Goal: Task Accomplishment & Management: Complete application form

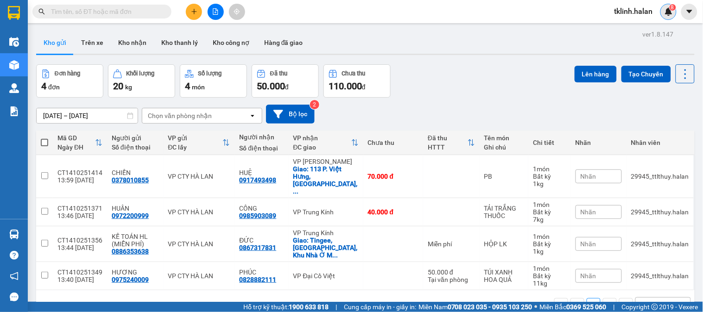
click at [671, 14] on img at bounding box center [669, 11] width 8 height 8
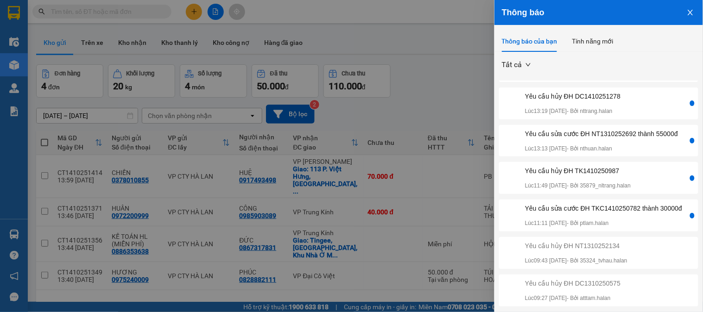
scroll to position [103, 0]
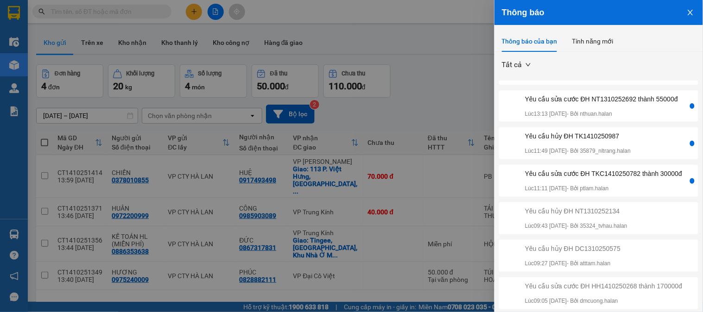
click at [642, 179] on div "Yêu cầu sửa cước ĐH TKC1410250782 thành 30000đ" at bounding box center [603, 174] width 157 height 10
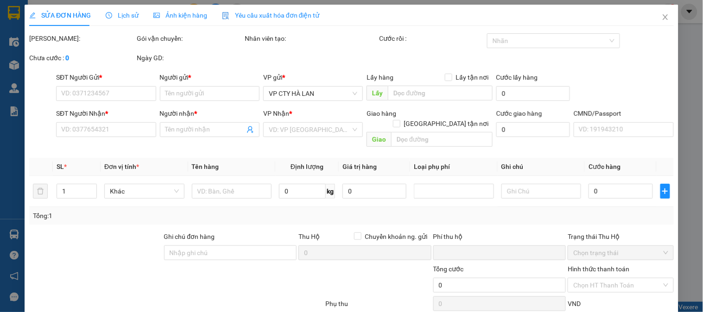
type input "0972996472"
type input "THẮNG TKC"
type input "0985680807"
type input "THẮNG KI A30K"
type input "0"
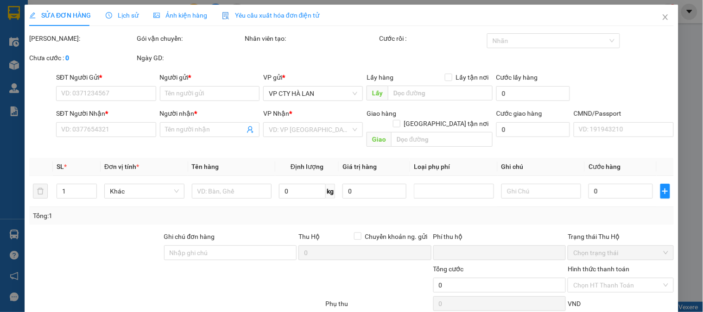
type input "35.000"
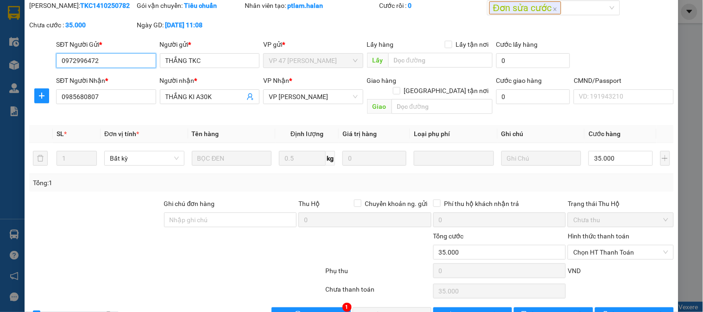
scroll to position [51, 0]
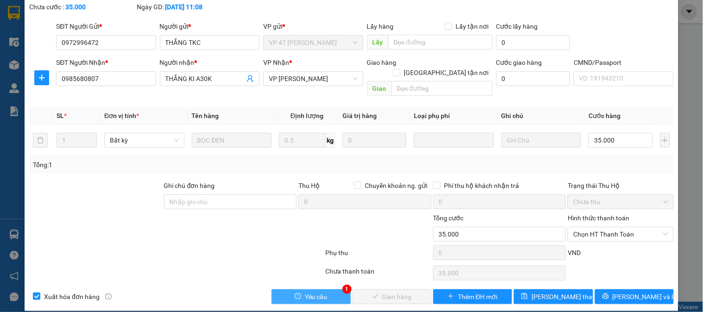
click at [329, 290] on button "Yêu cầu" at bounding box center [311, 297] width 79 height 15
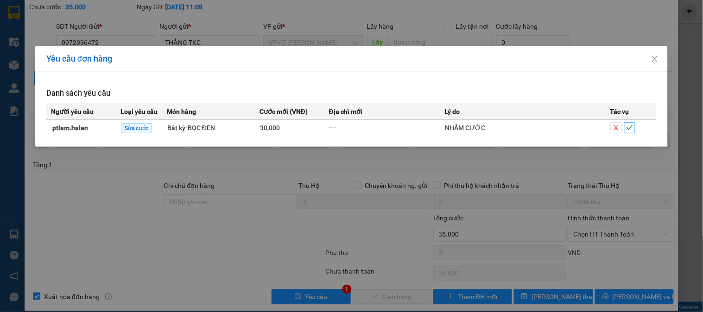
click at [630, 132] on button "button" at bounding box center [629, 127] width 11 height 11
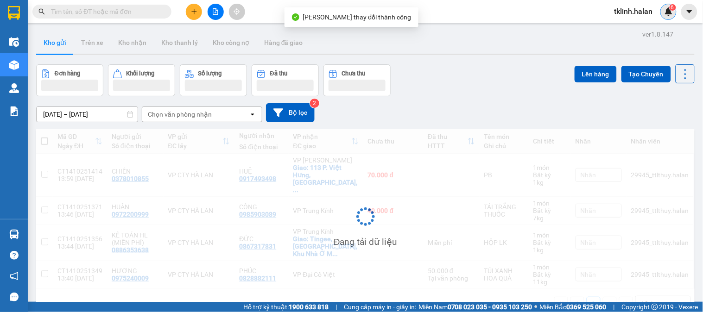
click at [675, 12] on div "6" at bounding box center [669, 12] width 16 height 16
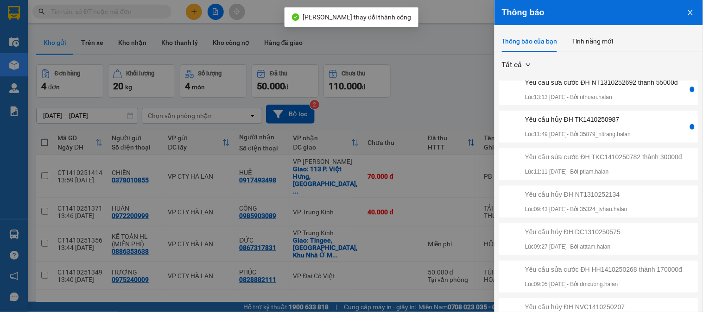
scroll to position [103, 0]
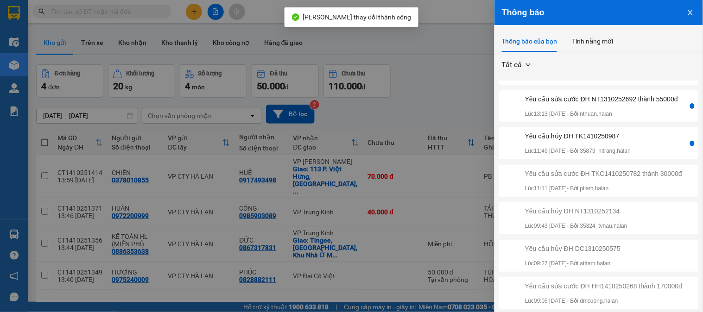
click at [623, 141] on div "Yêu cầu hủy ĐH TK1410250987" at bounding box center [578, 136] width 106 height 10
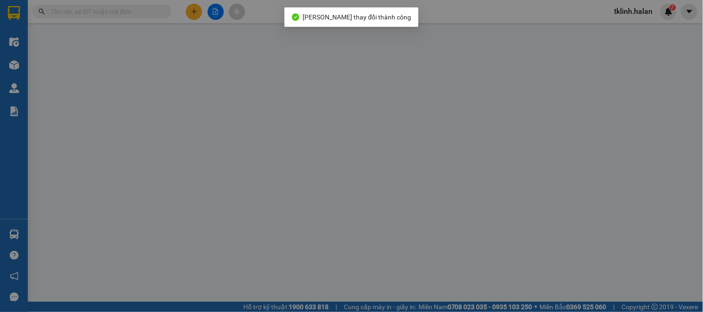
type input "0964896938"
type input "HIỆP"
type input "0868336595"
type input "PHƯƠNG"
type input "0"
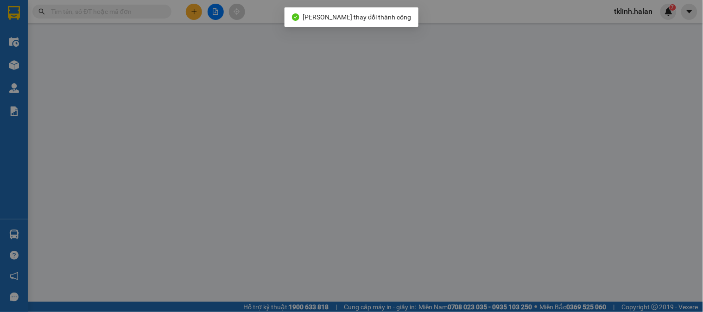
type input "35.000"
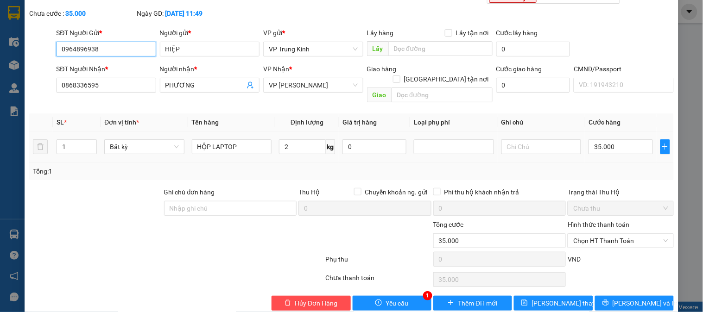
scroll to position [51, 0]
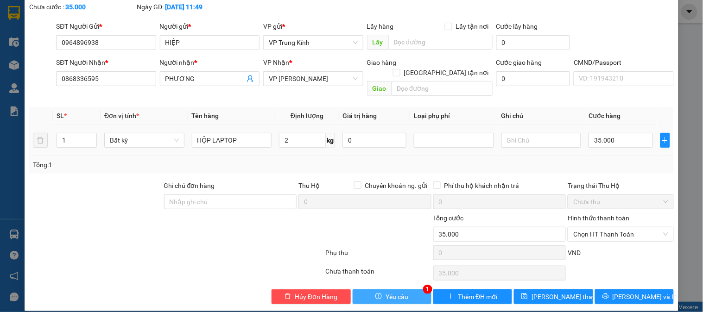
click at [390, 292] on span "Yêu cầu" at bounding box center [397, 297] width 23 height 10
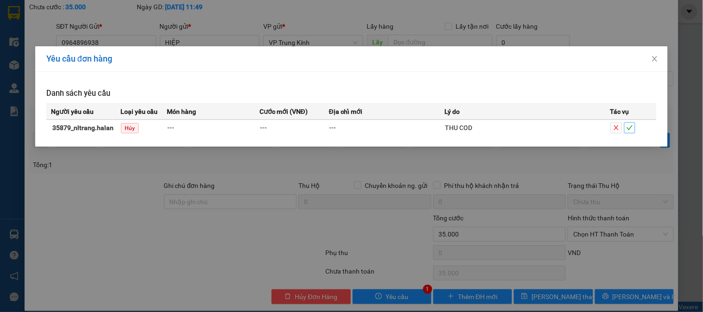
click at [631, 130] on icon "check" at bounding box center [630, 128] width 6 height 6
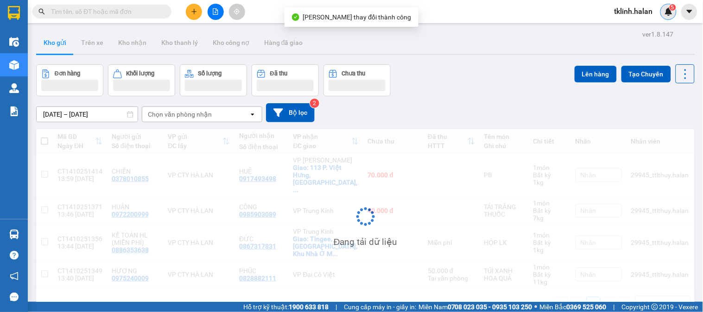
click at [673, 12] on img at bounding box center [669, 11] width 8 height 8
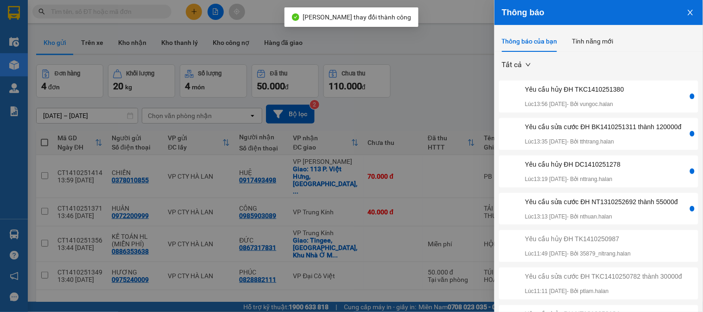
click at [631, 207] on div "Yêu cầu sửa cước ĐH NT1310252692 thành 55000đ" at bounding box center [601, 202] width 153 height 10
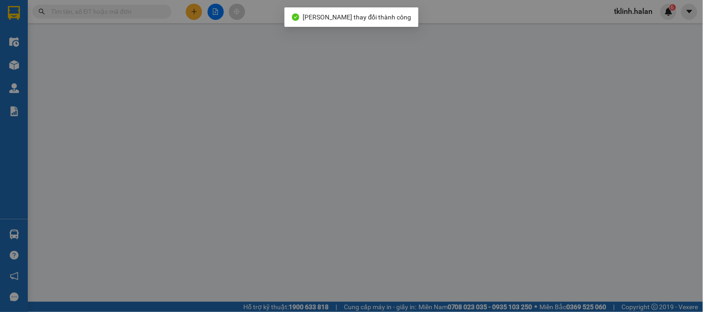
type input "0975588762"
type input "GIANG"
type input "0976141982"
type input "Hoàng"
type input "0"
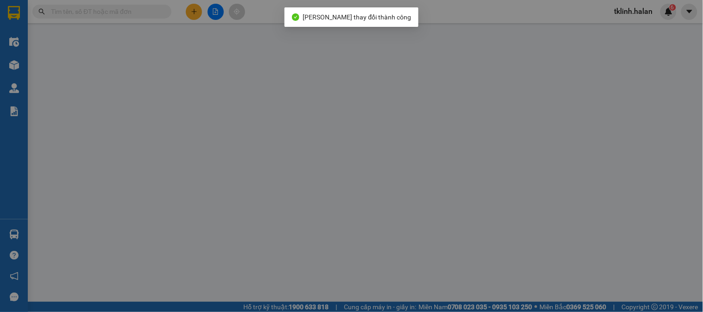
type input "40.000"
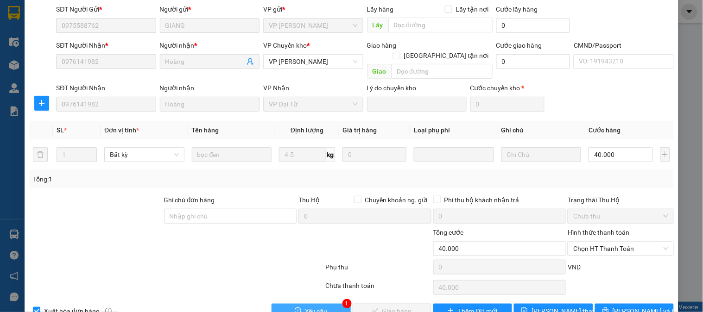
scroll to position [82, 0]
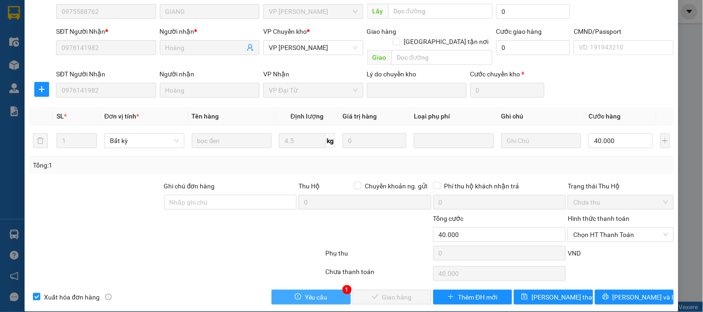
click at [324, 290] on button "Yêu cầu" at bounding box center [311, 297] width 79 height 15
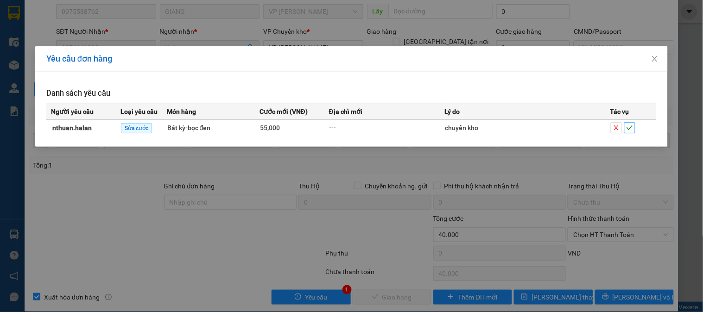
click at [634, 130] on span "check" at bounding box center [630, 128] width 10 height 6
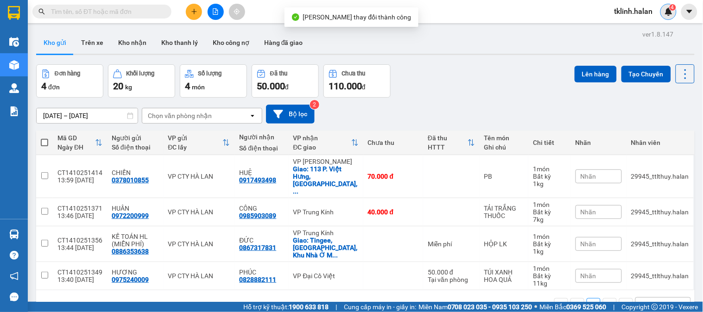
click at [668, 16] on div "4" at bounding box center [669, 12] width 16 height 16
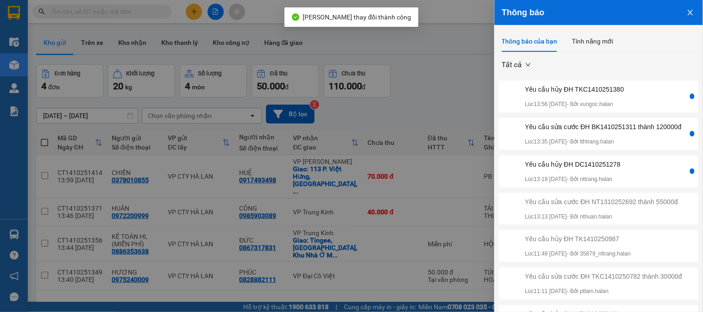
click at [627, 132] on div "Yêu cầu sửa cước ĐH BK1410251311 thành 120000đ" at bounding box center [603, 127] width 157 height 10
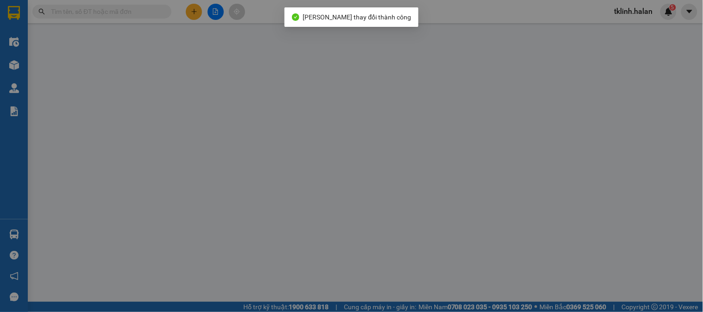
type input "0397442234"
type input "TUẤN"
type input "0367746555"
type input "QUỲNH"
type input "0"
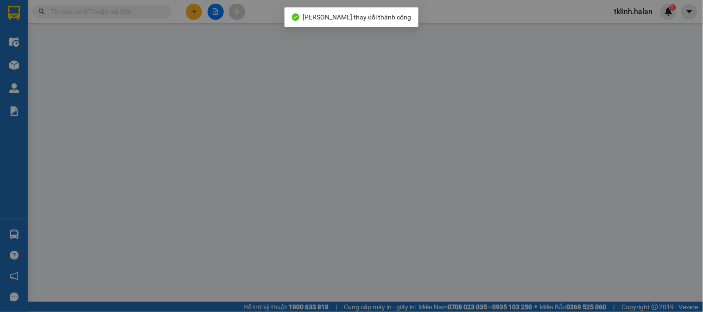
type input "90.000"
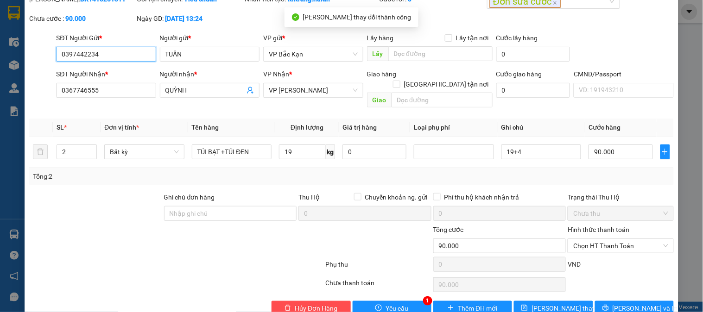
scroll to position [51, 0]
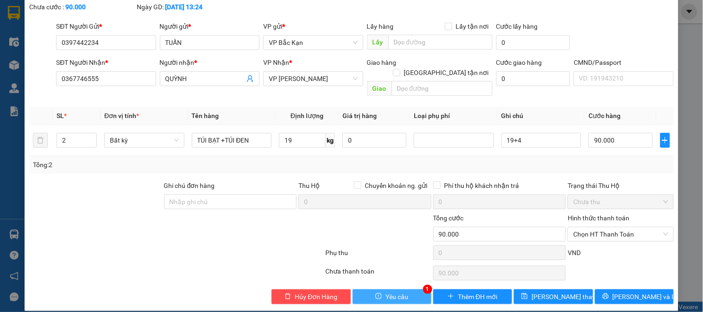
click at [391, 292] on span "Yêu cầu" at bounding box center [397, 297] width 23 height 10
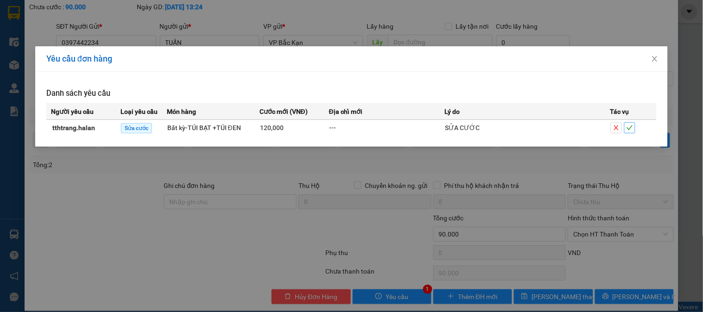
click at [635, 127] on span "check" at bounding box center [630, 128] width 10 height 6
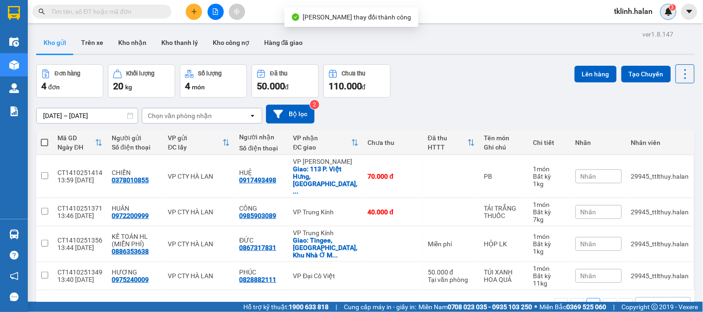
click at [669, 10] on img at bounding box center [669, 11] width 8 height 8
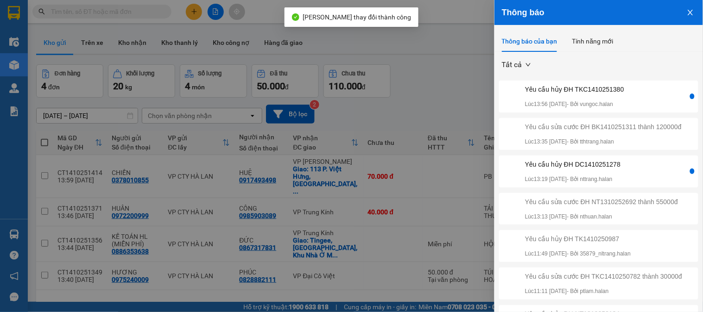
click at [641, 182] on div "Yêu cầu hủy ĐH DC1410251278 Lúc 13:19 14/10/2025 - Bởi nttrang.halan" at bounding box center [594, 171] width 187 height 25
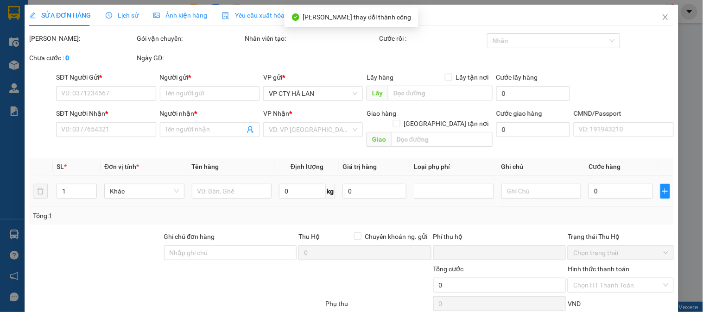
type input "0978366383"
type input "LAB HẢI"
type input "0985084177"
type input "LAN"
type input "0"
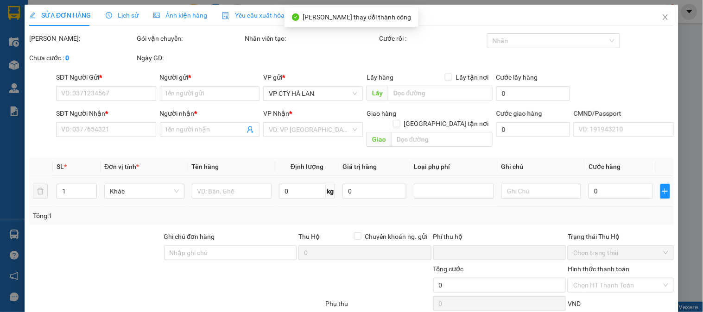
type input "35.000"
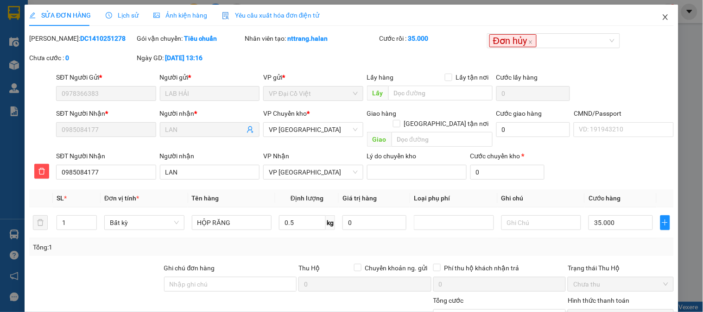
click at [662, 15] on icon "close" at bounding box center [665, 16] width 7 height 7
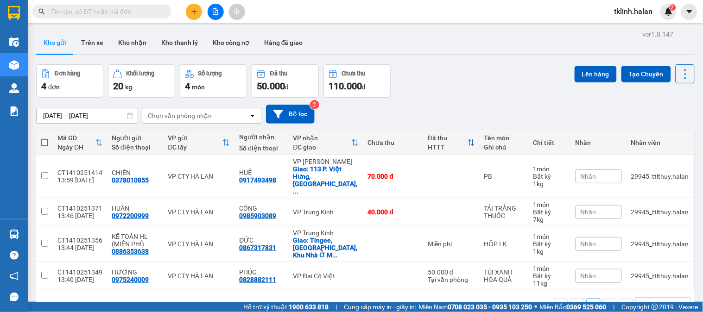
click at [145, 11] on input "text" at bounding box center [105, 11] width 109 height 10
paste input "0978366383"
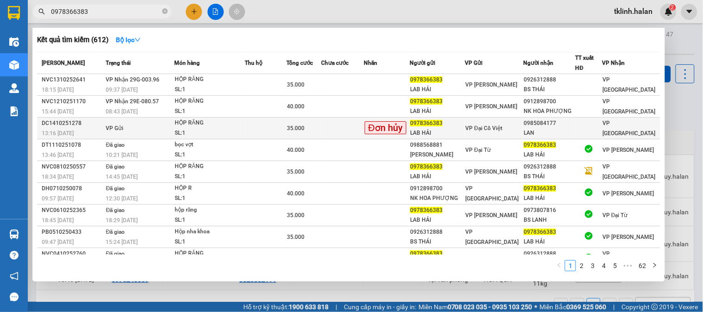
type input "0978366383"
click at [339, 129] on td at bounding box center [342, 129] width 43 height 22
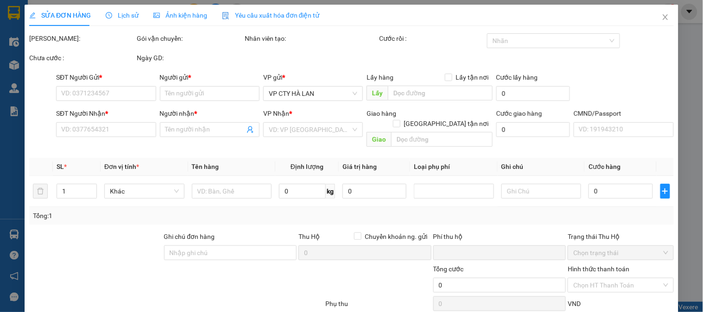
type input "0978366383"
type input "LAB HẢI"
type input "0985084177"
type input "LAN"
type input "0"
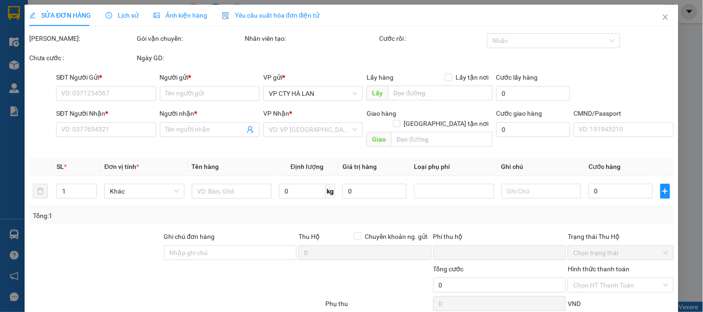
type input "35.000"
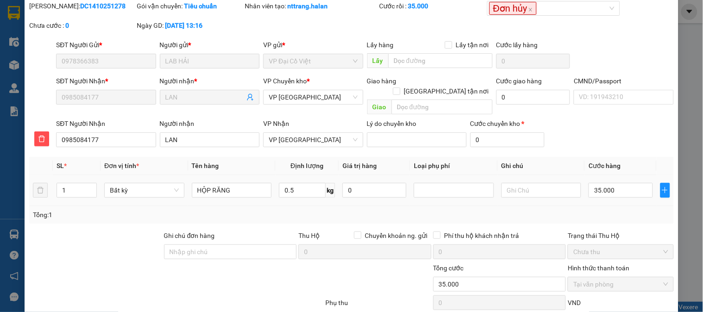
scroll to position [82, 0]
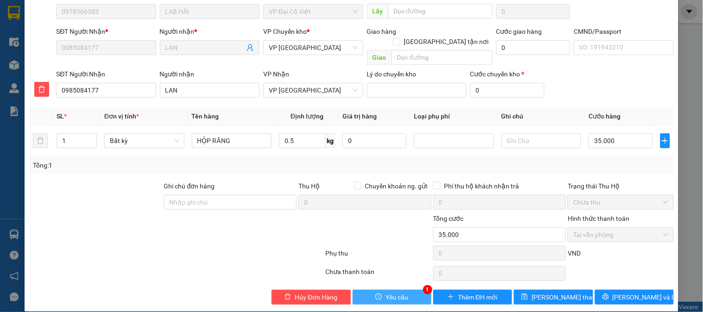
click at [386, 293] on span "Yêu cầu" at bounding box center [397, 298] width 23 height 10
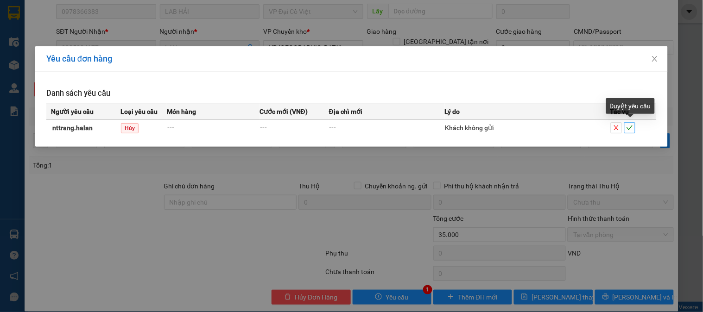
click at [635, 128] on span "check" at bounding box center [630, 128] width 10 height 6
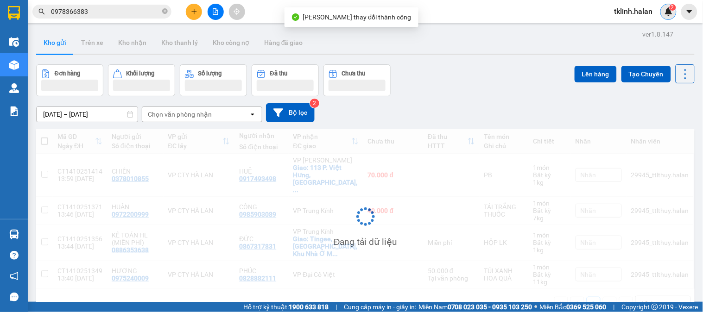
click at [671, 10] on span "2" at bounding box center [672, 7] width 3 height 6
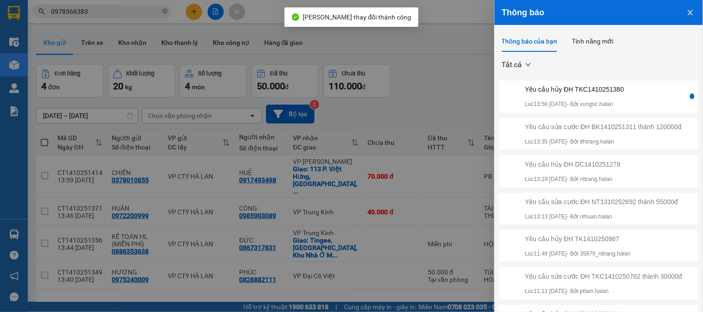
click at [634, 90] on div "Yêu cầu hủy ĐH TKC1410251380 Lúc 13:56 14/10/2025 - Bởi vungoc.halan" at bounding box center [594, 96] width 187 height 25
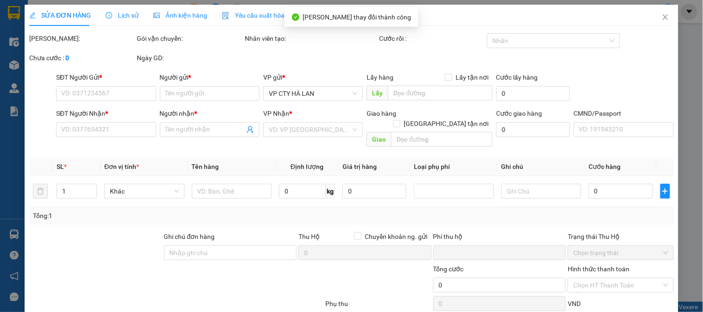
type input "0832101990"
type input "MINH ĐỨC"
type input "0986063150"
type input "kh"
type input "70.000"
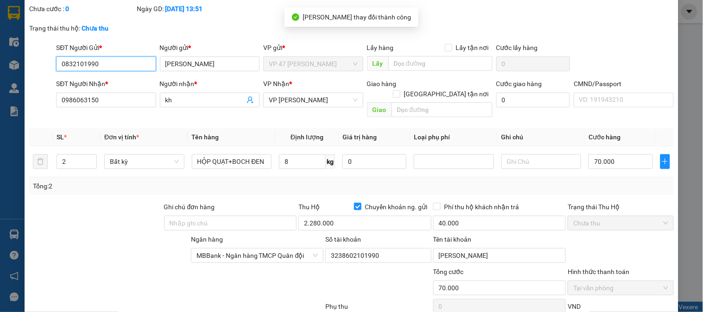
scroll to position [103, 0]
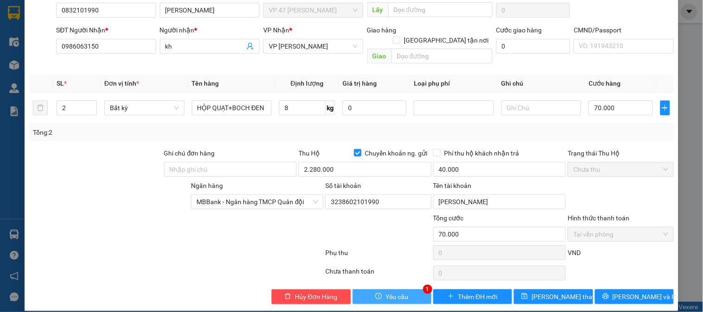
click at [392, 292] on span "Yêu cầu" at bounding box center [397, 297] width 23 height 10
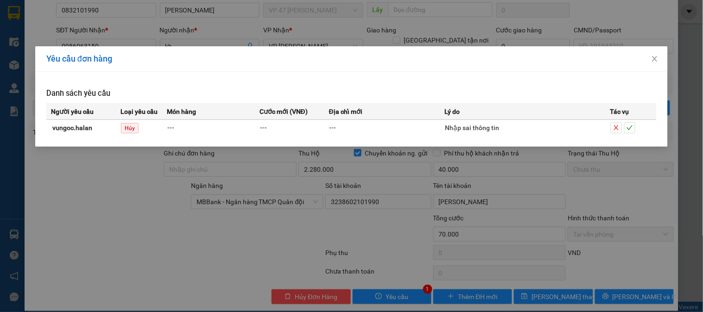
click at [193, 218] on div "Yêu cầu đơn hàng Danh sách yêu cầu Người yêu cầu Loại yêu cầu Món hàng Cước mới…" at bounding box center [351, 156] width 703 height 312
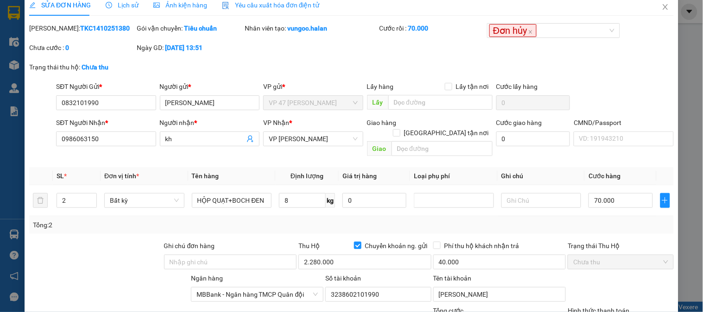
scroll to position [0, 0]
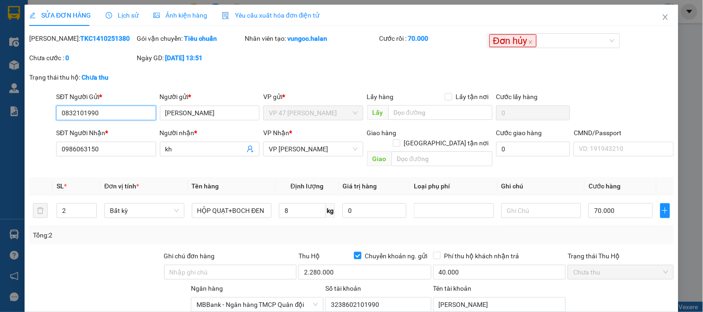
click at [118, 113] on input "0832101990" at bounding box center [106, 113] width 100 height 15
click at [662, 15] on icon "close" at bounding box center [665, 16] width 7 height 7
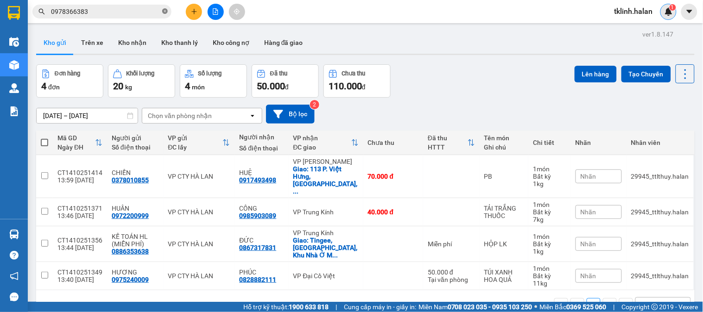
click at [167, 10] on icon "close-circle" at bounding box center [165, 11] width 6 height 6
paste input "0832101990"
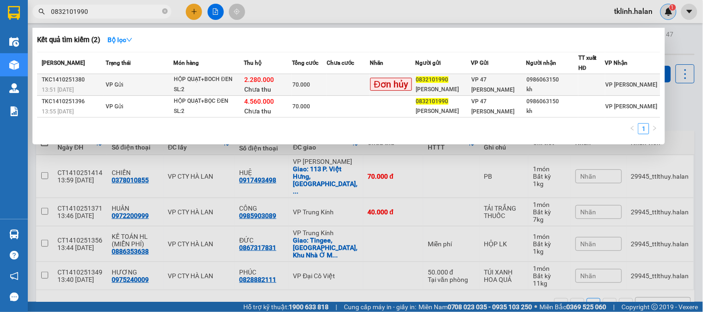
type input "0832101990"
click at [358, 84] on td at bounding box center [348, 85] width 43 height 22
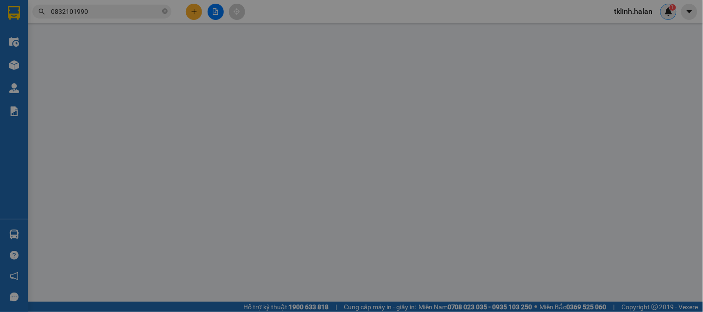
type input "0832101990"
type input "MINH ĐỨC"
type input "0986063150"
type input "kh"
type input "70.000"
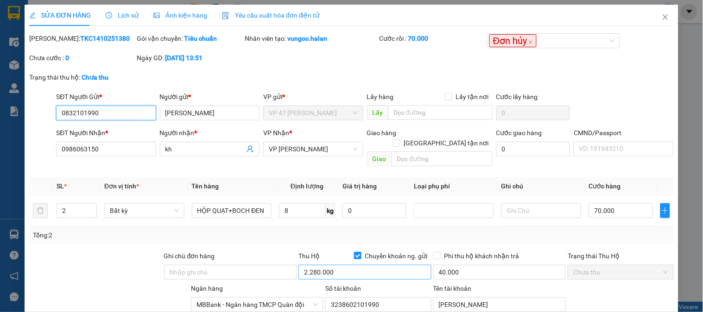
scroll to position [103, 0]
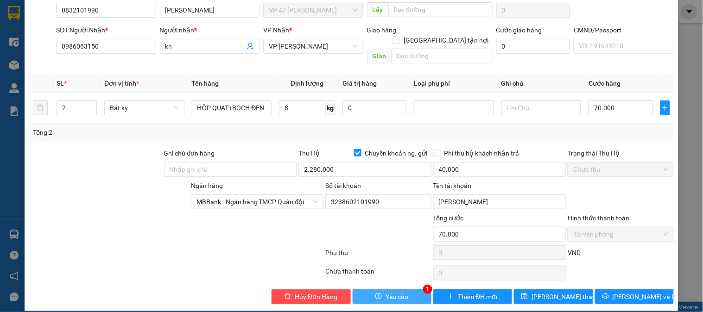
click at [388, 292] on span "Yêu cầu" at bounding box center [397, 297] width 23 height 10
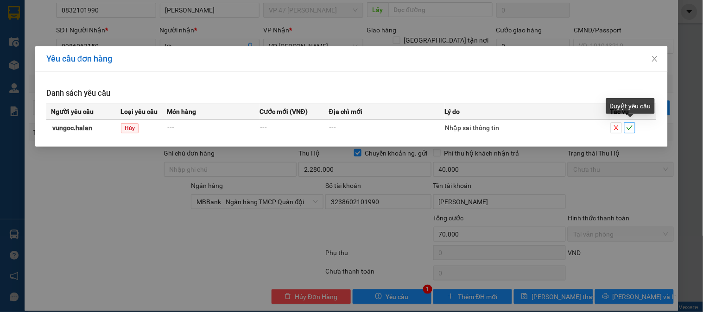
click at [633, 127] on icon "check" at bounding box center [630, 128] width 6 height 6
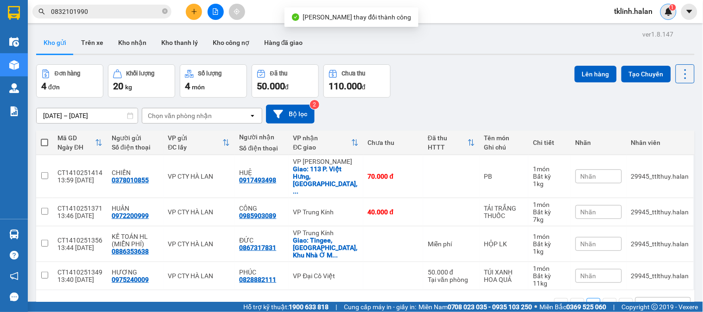
click at [360, 47] on div "Kho gửi Trên xe Kho nhận Kho thanh lý Kho công nợ Hàng đã giao" at bounding box center [365, 44] width 659 height 25
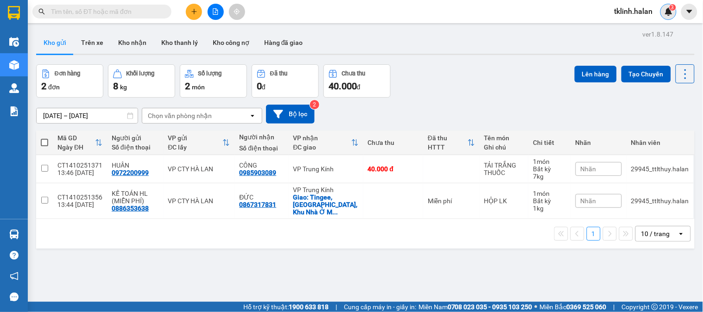
click at [665, 10] on img at bounding box center [669, 11] width 8 height 8
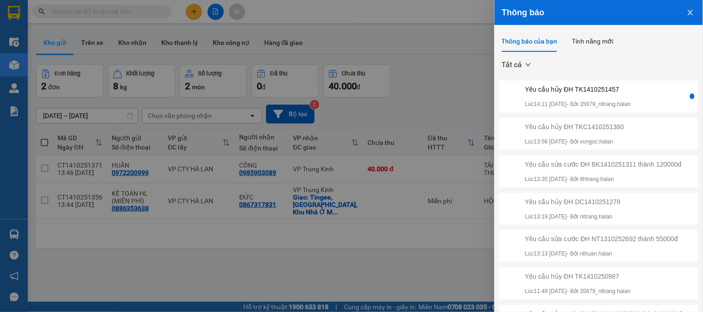
click at [650, 102] on div "Yêu cầu hủy ĐH TK1410251457 Lúc 14:11 [DATE] - Bởi 35879_nltrang.halan" at bounding box center [594, 96] width 187 height 25
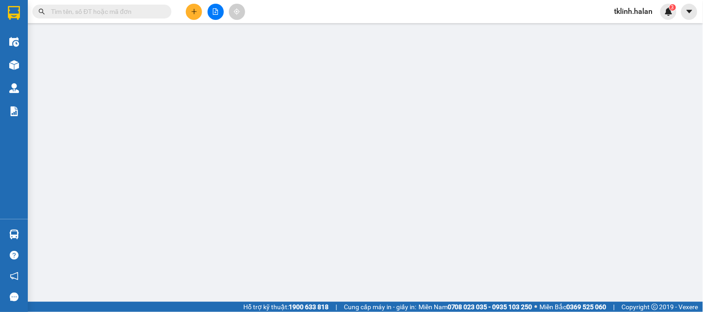
type input "0981334565"
type input "minh"
type input "0968715111"
type input "LINH"
checkbox input "true"
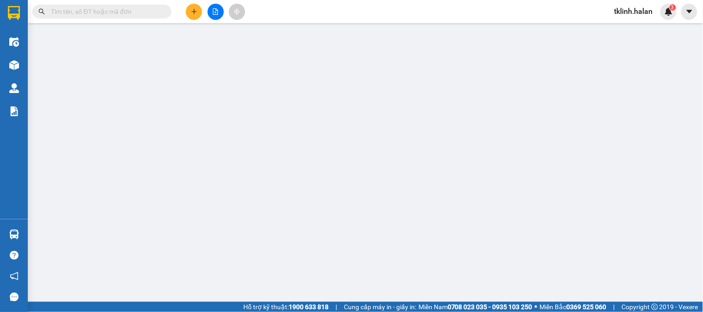
type input "Huyndai [GEOGRAPHIC_DATA]"
type input "0"
type input "65.000"
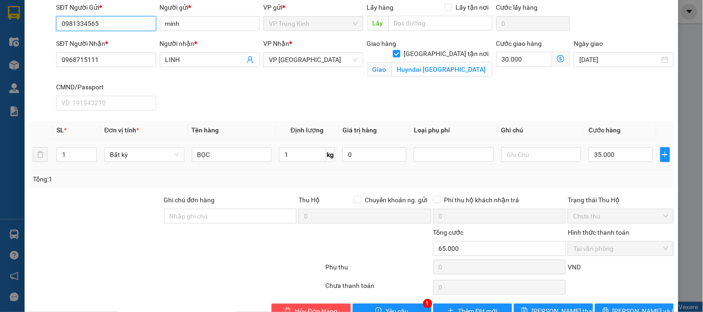
scroll to position [95, 0]
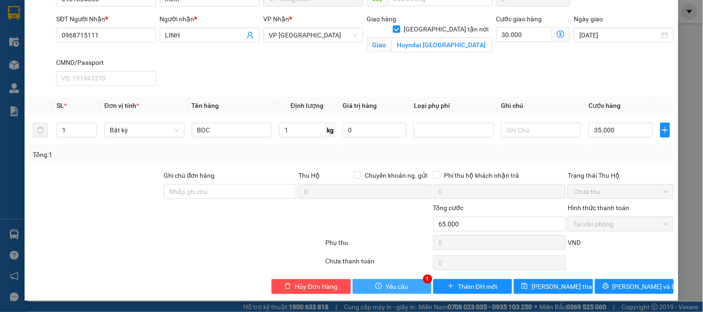
click at [396, 284] on span "Yêu cầu" at bounding box center [397, 287] width 23 height 10
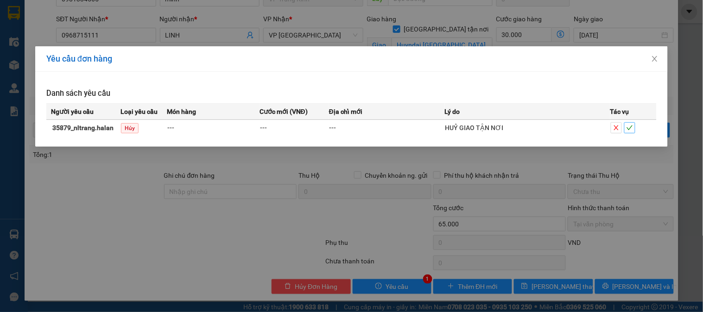
click at [635, 126] on span "check" at bounding box center [630, 128] width 10 height 6
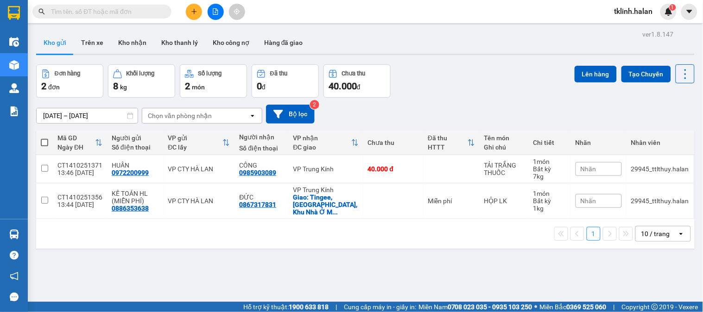
click at [359, 30] on div "ver 1.8.147 Kho gửi Trên xe Kho nhận Kho thanh lý Kho công nợ Hàng đã giao Đơn …" at bounding box center [365, 184] width 666 height 312
